Goal: Transaction & Acquisition: Purchase product/service

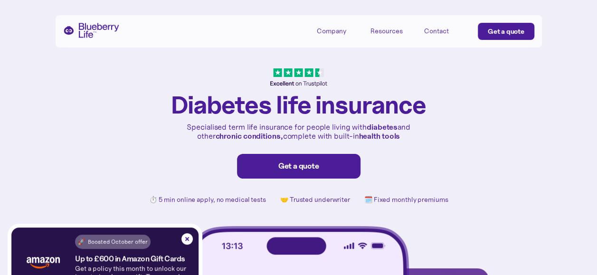
click at [293, 164] on div "Get a quote" at bounding box center [299, 165] width 104 height 9
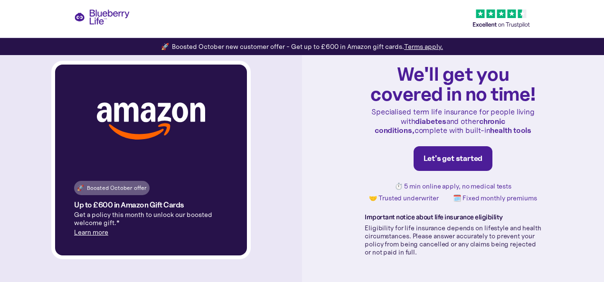
click at [91, 233] on link "Learn more" at bounding box center [91, 232] width 34 height 9
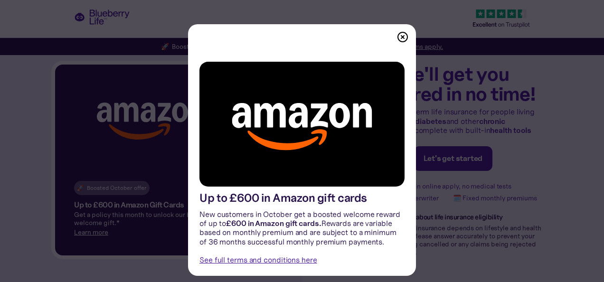
click at [397, 34] on img at bounding box center [402, 36] width 11 height 11
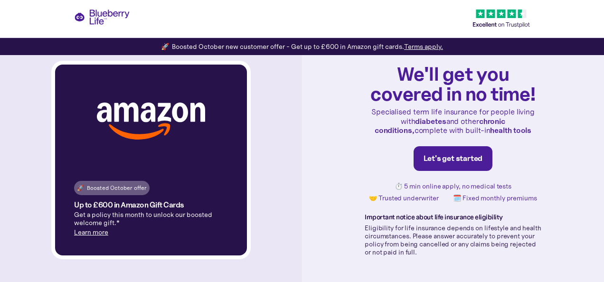
click at [447, 159] on div "Let's get started" at bounding box center [453, 158] width 59 height 9
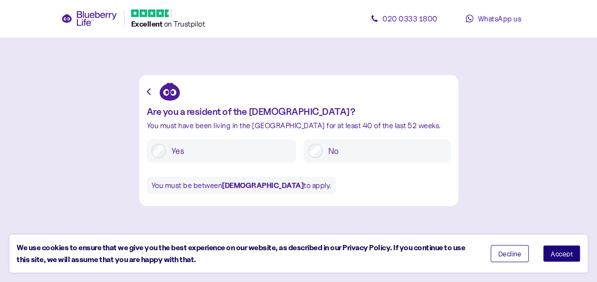
click at [567, 255] on span "Accept" at bounding box center [561, 253] width 22 height 7
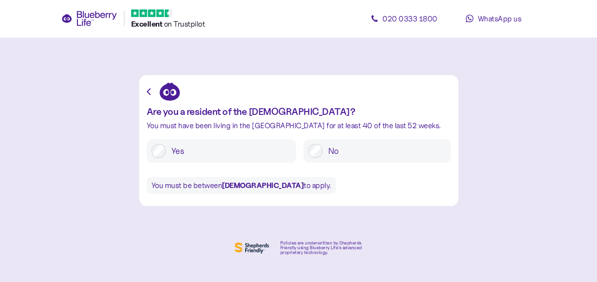
click at [198, 160] on div "Yes" at bounding box center [221, 151] width 149 height 24
click at [151, 145] on div at bounding box center [158, 151] width 14 height 14
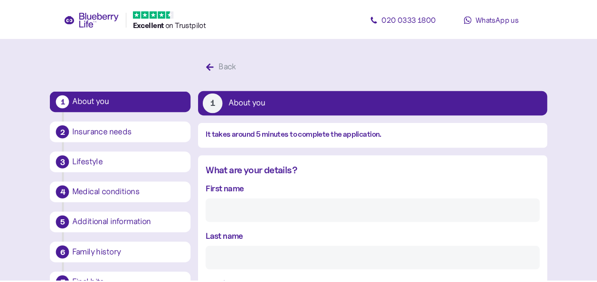
scroll to position [18, 0]
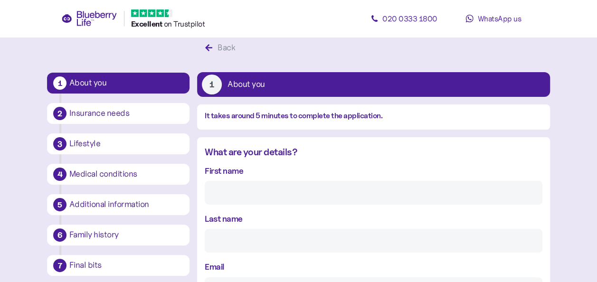
click at [235, 191] on input "First name" at bounding box center [374, 193] width 338 height 24
type input "[PERSON_NAME]"
type input "A Paterson"
type input "[EMAIL_ADDRESS][DOMAIN_NAME]"
type input "**********"
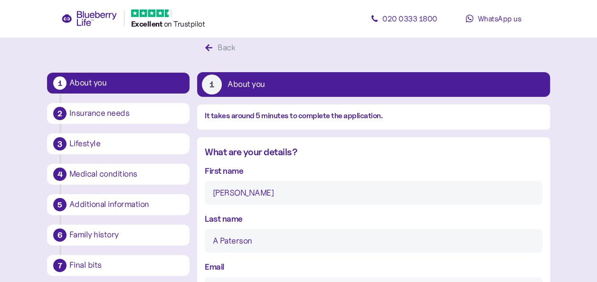
type input "**********"
type input "********"
type input "*********"
type input "**********"
type input "********"
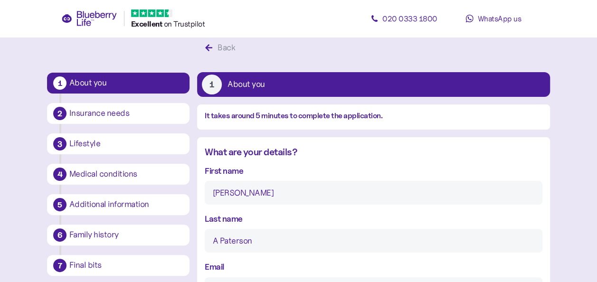
click at [406, 230] on input "A Paterson" at bounding box center [374, 241] width 338 height 24
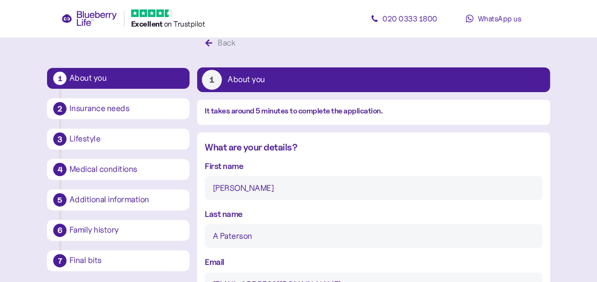
scroll to position [32, 0]
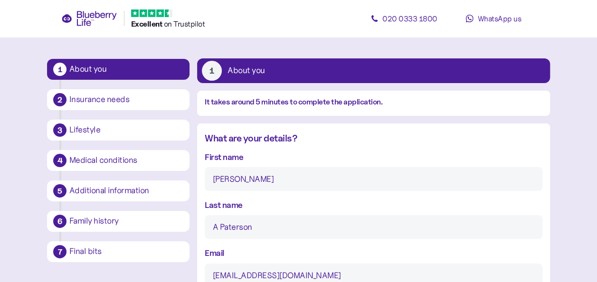
click at [217, 229] on input "A Paterson" at bounding box center [374, 227] width 338 height 24
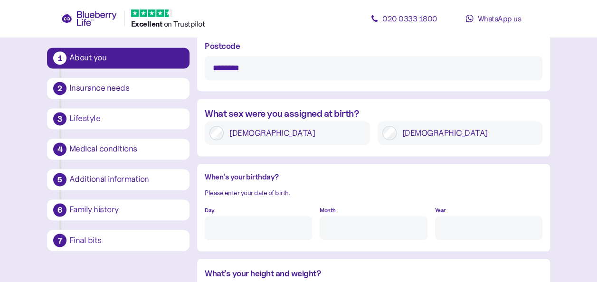
scroll to position [682, 0]
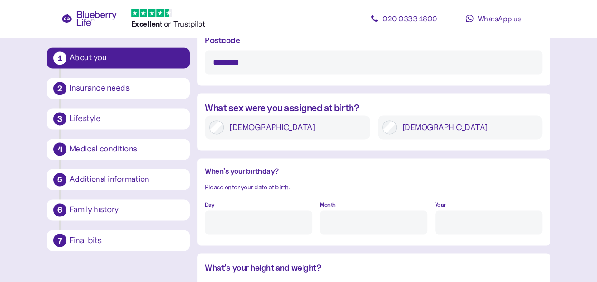
type input "Paterson"
click at [283, 223] on input "Day" at bounding box center [258, 222] width 107 height 24
type input "18"
type input "1"
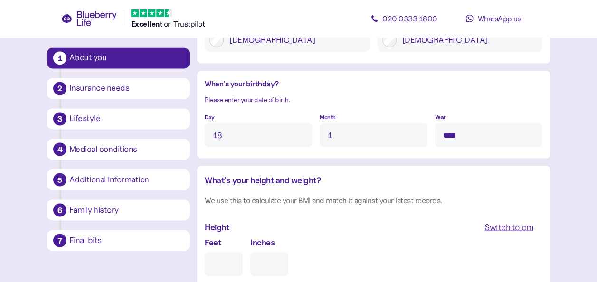
scroll to position [823, 0]
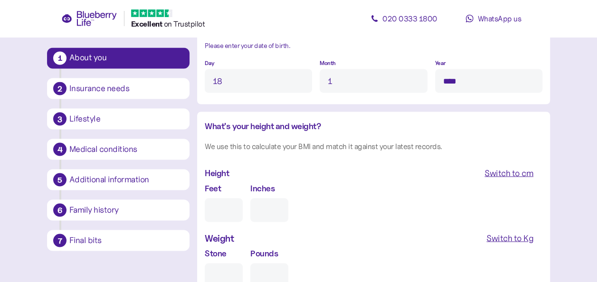
type input "****"
click at [227, 209] on input "Feet" at bounding box center [224, 210] width 38 height 24
click at [517, 169] on div "Switch to cm" at bounding box center [508, 172] width 49 height 13
click at [265, 212] on input "cm" at bounding box center [245, 210] width 81 height 24
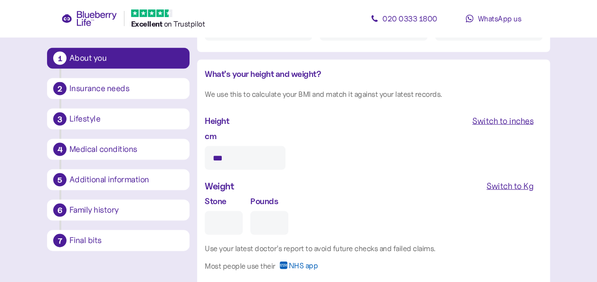
scroll to position [885, 0]
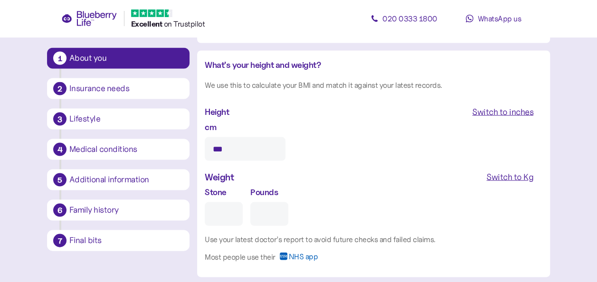
type input "***"
click at [519, 180] on div "Switch to Kg" at bounding box center [509, 176] width 47 height 13
click at [254, 212] on input "Kg" at bounding box center [245, 214] width 81 height 24
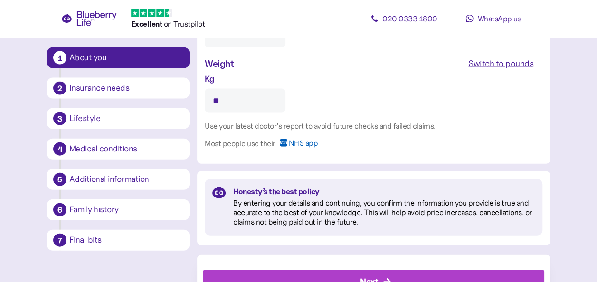
scroll to position [1005, 0]
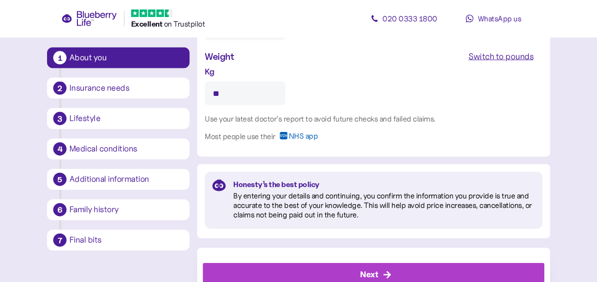
type input "**"
click at [300, 136] on span "NHS app" at bounding box center [302, 139] width 29 height 15
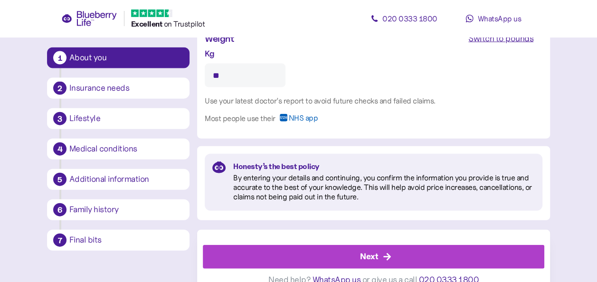
scroll to position [1033, 0]
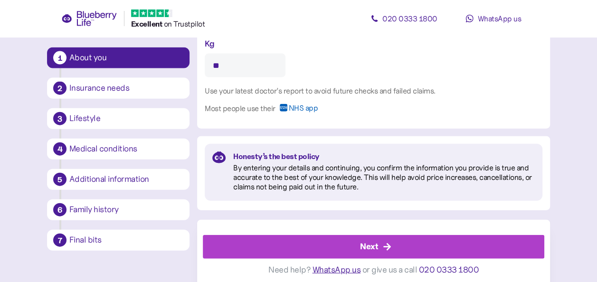
click at [393, 248] on div "Next" at bounding box center [376, 247] width 320 height 23
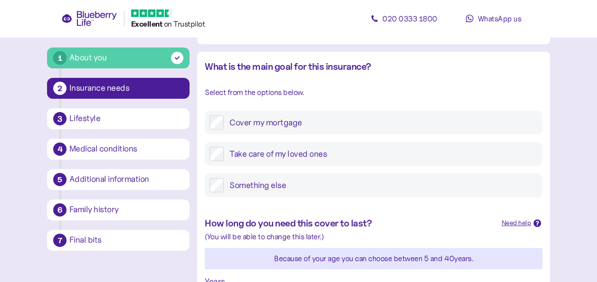
scroll to position [103, 0]
click at [418, 229] on div "How long do you need this cover to last?" at bounding box center [349, 224] width 289 height 15
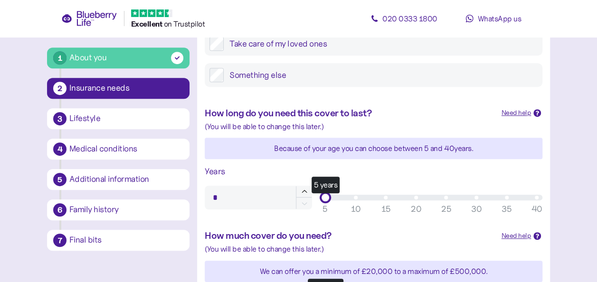
scroll to position [214, 0]
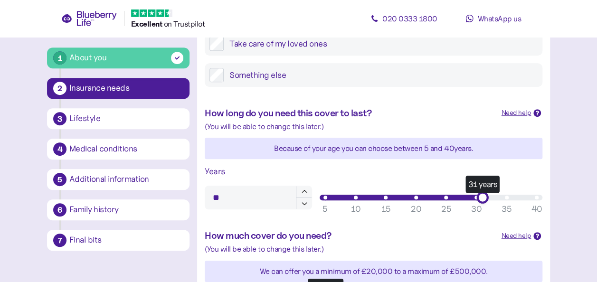
type input "**"
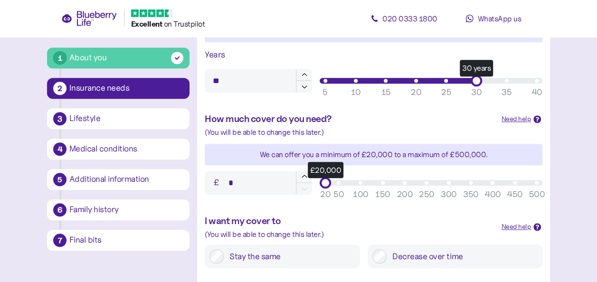
scroll to position [331, 0]
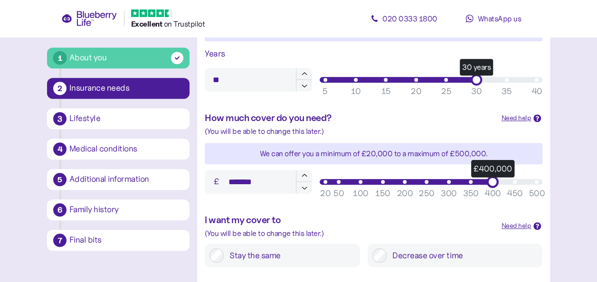
type input "*******"
click at [565, 249] on main "1 About you 2 Insurance needs 3 Lifestyle 4 Medical conditions 5 Additional inf…" at bounding box center [298, 65] width 597 height 792
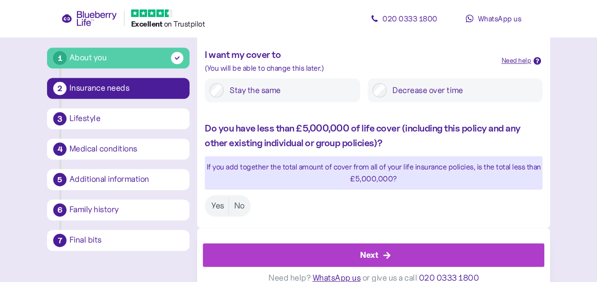
scroll to position [510, 0]
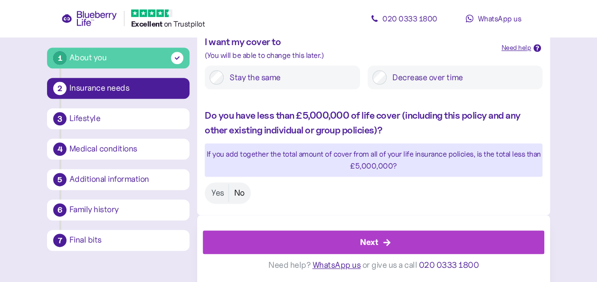
click at [241, 190] on label "No" at bounding box center [239, 193] width 20 height 18
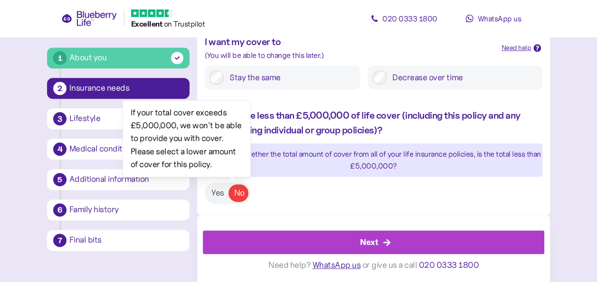
click at [389, 83] on label "Decrease over time" at bounding box center [462, 77] width 151 height 14
click at [214, 196] on label "Yes" at bounding box center [218, 193] width 22 height 18
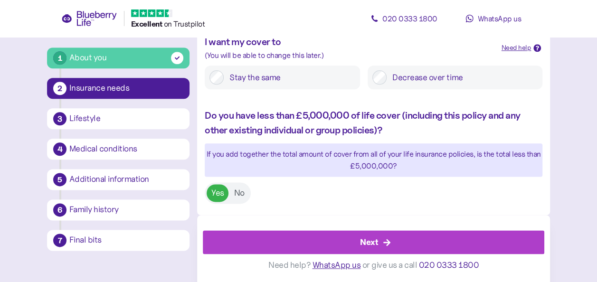
click at [224, 76] on label "Stay the same" at bounding box center [290, 77] width 132 height 14
click at [382, 242] on div "Next" at bounding box center [376, 242] width 320 height 23
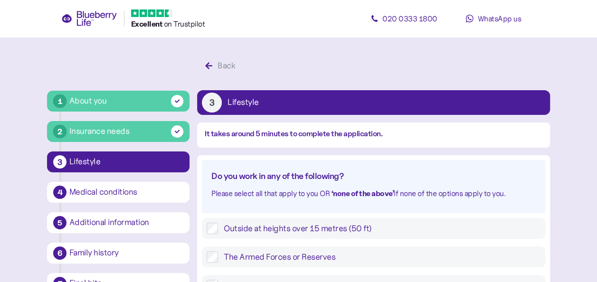
click at [477, 233] on label "Outside at heights over 15 metres (50 ft)" at bounding box center [379, 228] width 322 height 11
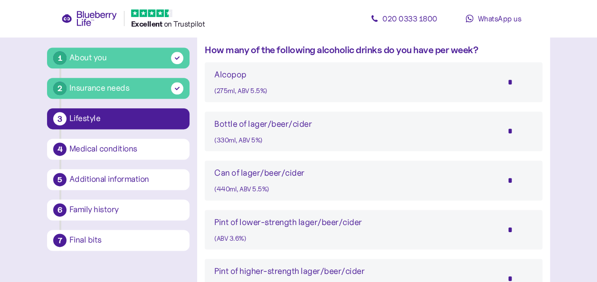
scroll to position [567, 0]
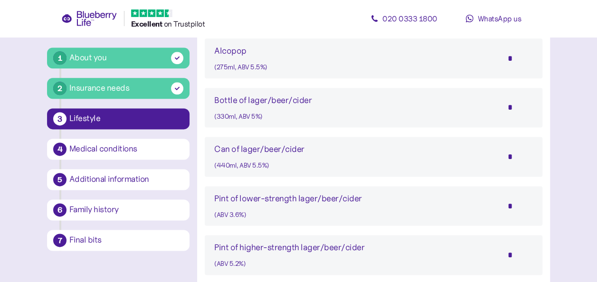
click at [512, 151] on input "*" at bounding box center [516, 157] width 33 height 24
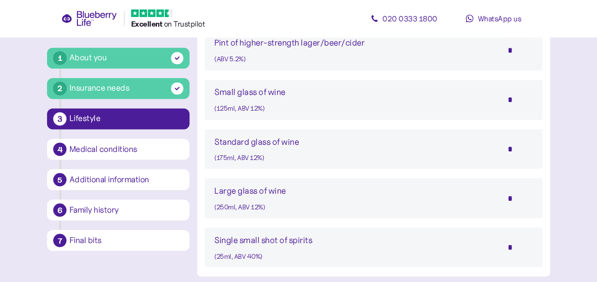
scroll to position [774, 0]
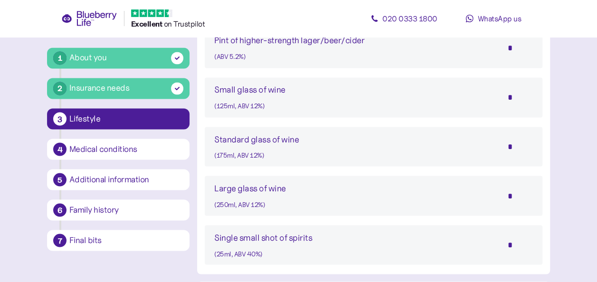
type input "*"
click at [513, 197] on input "*" at bounding box center [516, 196] width 33 height 24
type input "*"
click at [546, 225] on div "How many of the following alcoholic drinks do you have per week? Alcopop (275ml…" at bounding box center [373, 38] width 353 height 453
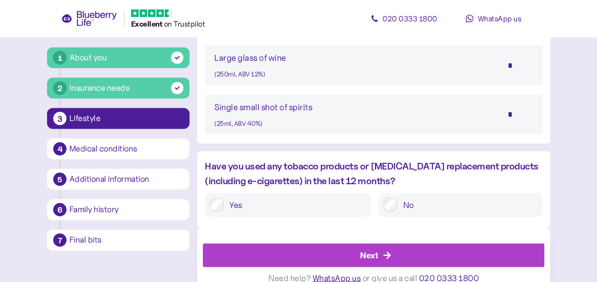
scroll to position [918, 0]
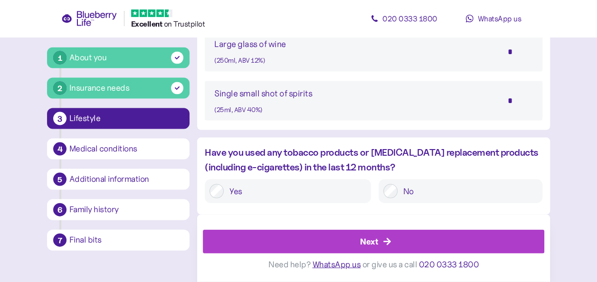
click at [391, 249] on div "Next" at bounding box center [376, 241] width 320 height 23
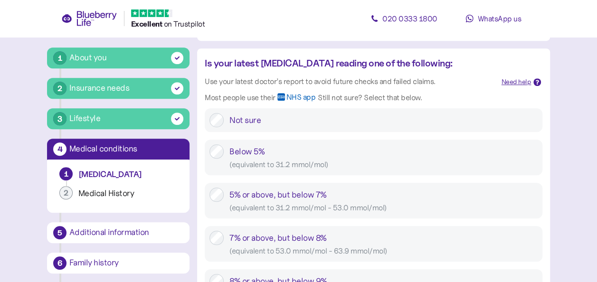
scroll to position [355, 0]
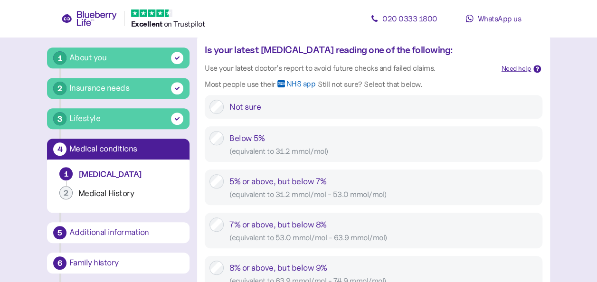
click at [518, 198] on div "( equivalent to 31.2 mmol/mol - 53.0 mmol/mol )" at bounding box center [383, 195] width 308 height 12
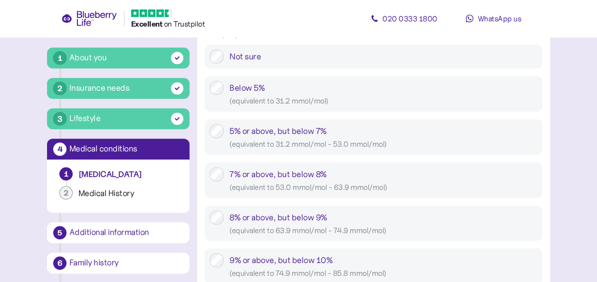
scroll to position [408, 0]
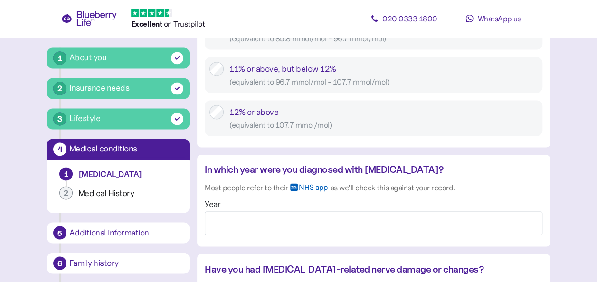
scroll to position [765, 0]
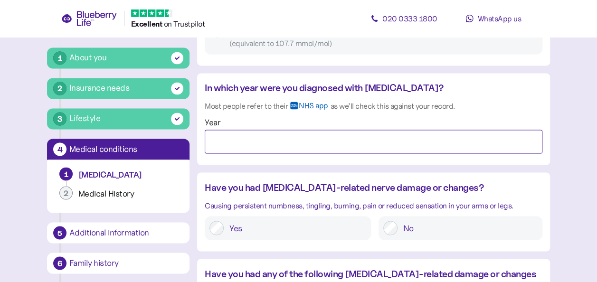
click at [391, 141] on input "Year" at bounding box center [374, 142] width 338 height 24
type input "****"
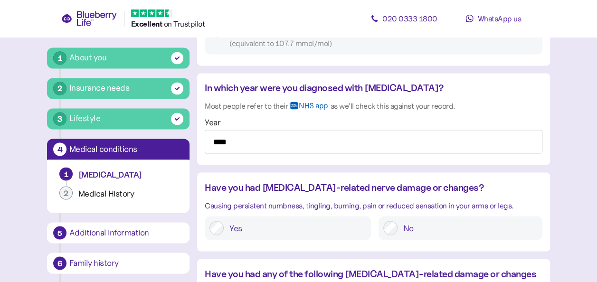
click at [527, 233] on label "No" at bounding box center [467, 228] width 140 height 14
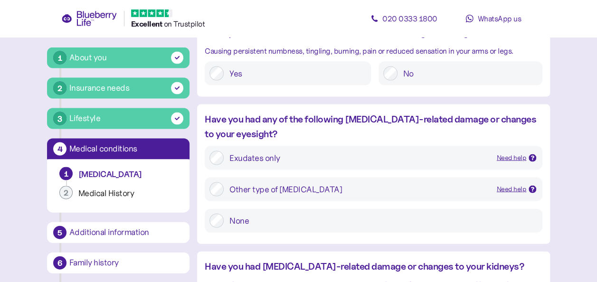
scroll to position [921, 0]
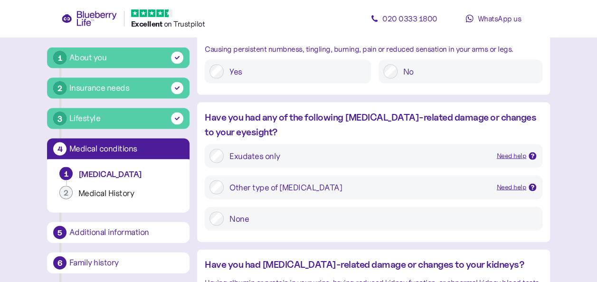
click at [225, 222] on label "None" at bounding box center [381, 219] width 314 height 14
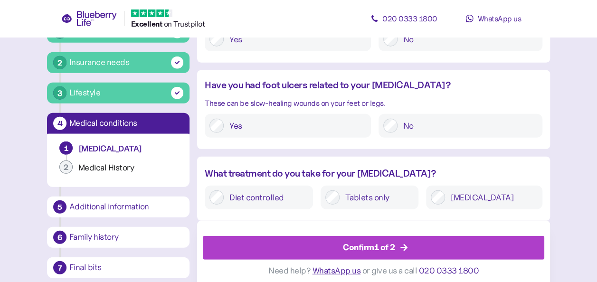
scroll to position [1188, 0]
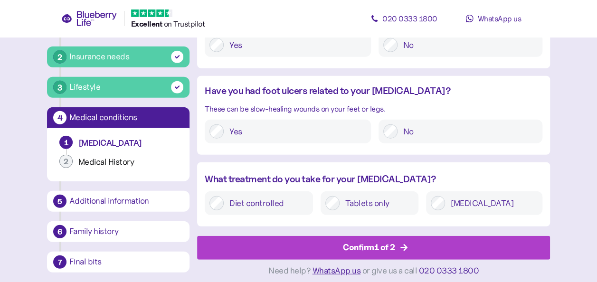
click at [471, 242] on div "Confirm 1 of 2" at bounding box center [375, 247] width 331 height 23
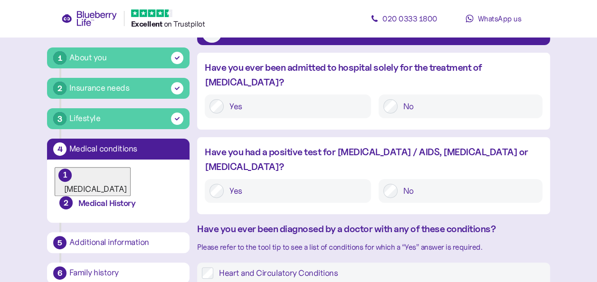
scroll to position [83, 0]
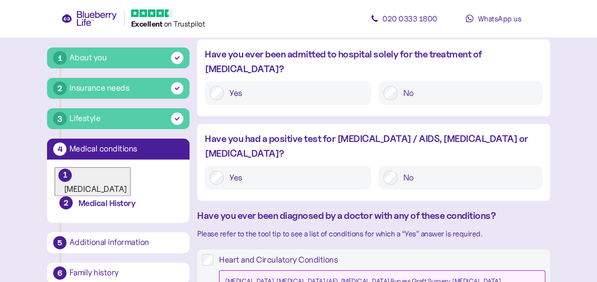
click at [388, 166] on div "No" at bounding box center [460, 178] width 164 height 24
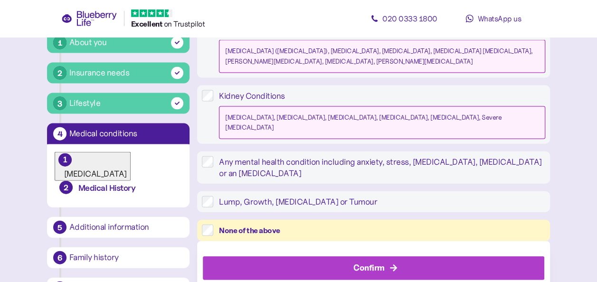
scroll to position [1004, 0]
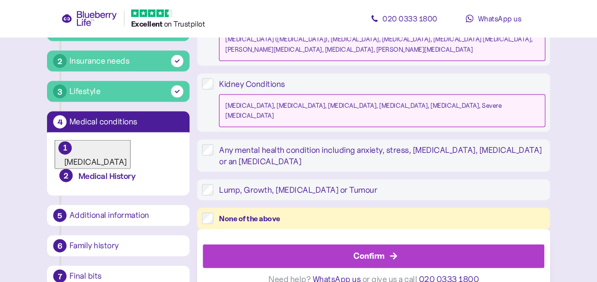
click at [416, 213] on div "None of the above" at bounding box center [382, 219] width 326 height 12
click at [451, 249] on div "Confirm" at bounding box center [376, 256] width 320 height 23
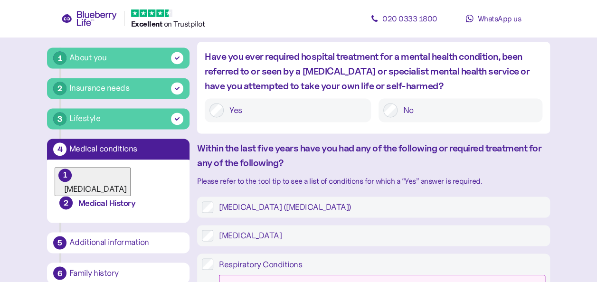
scroll to position [635, 0]
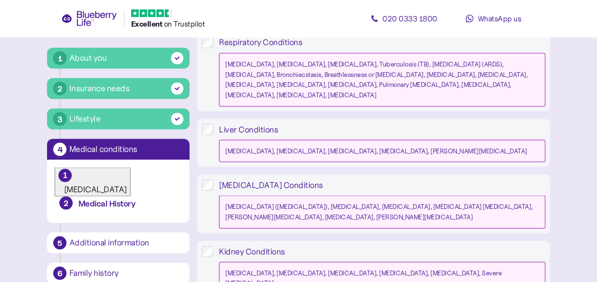
scroll to position [853, 0]
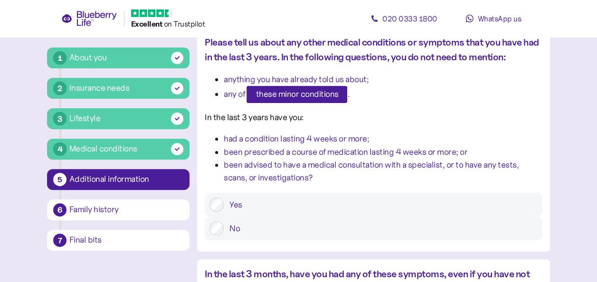
scroll to position [95, 0]
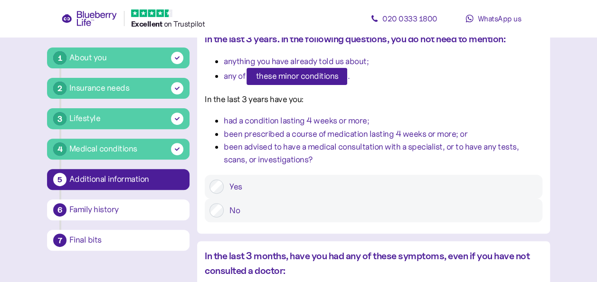
scroll to position [120, 0]
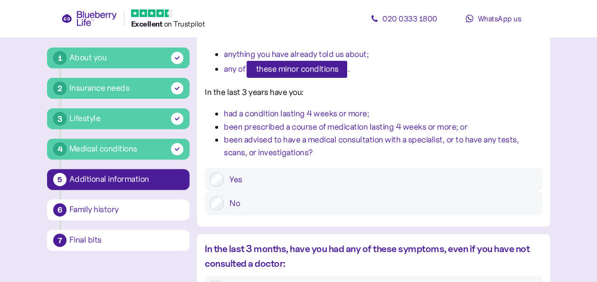
click at [399, 202] on label "No" at bounding box center [381, 203] width 314 height 14
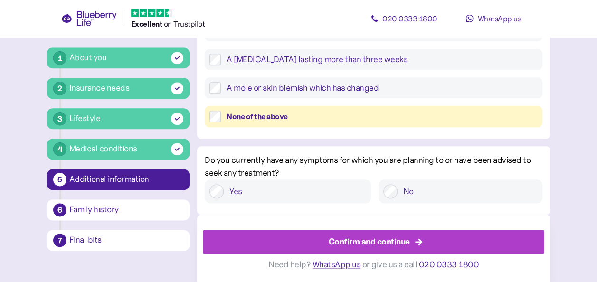
scroll to position [491, 0]
click at [400, 198] on label "No" at bounding box center [467, 191] width 140 height 14
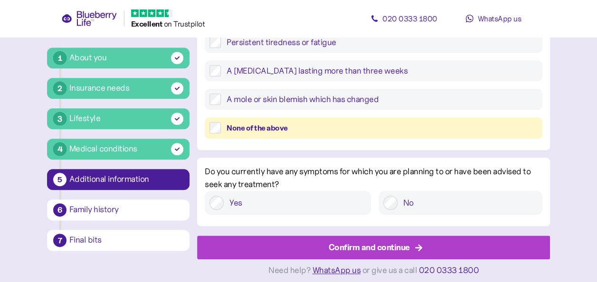
click at [430, 244] on div "Confirm and continue" at bounding box center [375, 247] width 331 height 23
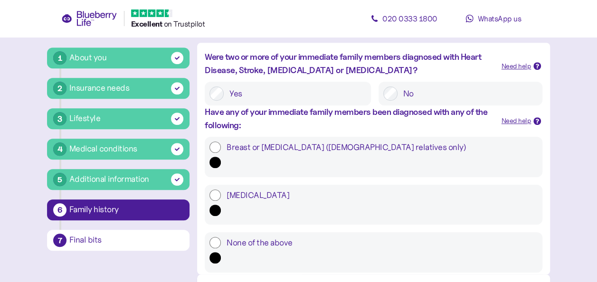
scroll to position [371, 0]
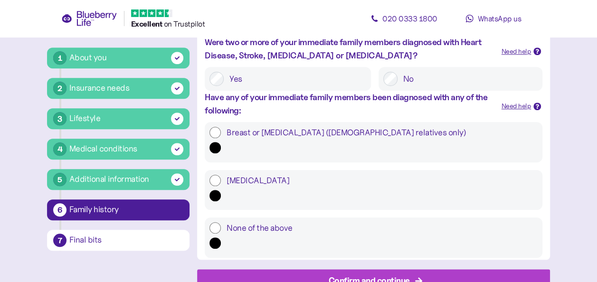
click at [372, 274] on div "Confirm and continue" at bounding box center [369, 280] width 81 height 13
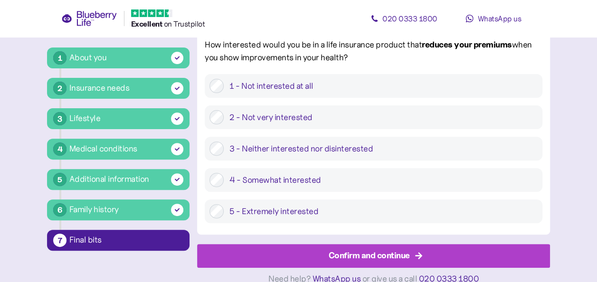
scroll to position [96, 0]
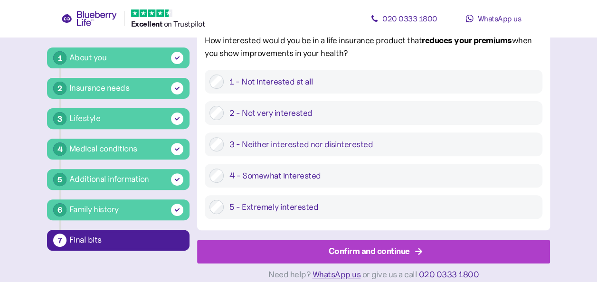
click at [224, 119] on label "2 - Not very interested" at bounding box center [381, 113] width 314 height 14
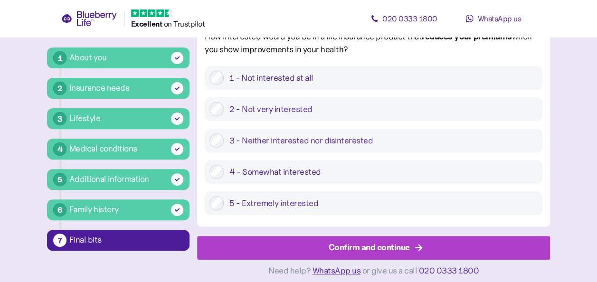
click at [346, 245] on div "Confirm and continue" at bounding box center [369, 247] width 81 height 13
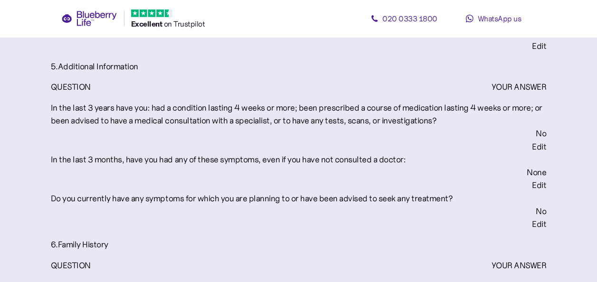
scroll to position [2178, 0]
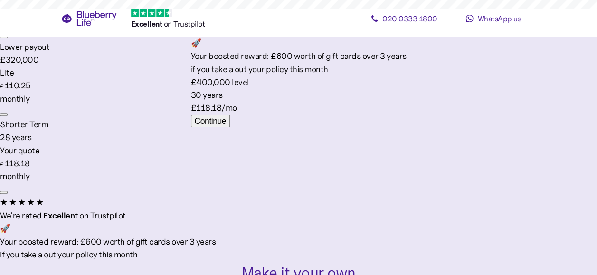
scroll to position [274, 0]
